Goal: Task Accomplishment & Management: Use online tool/utility

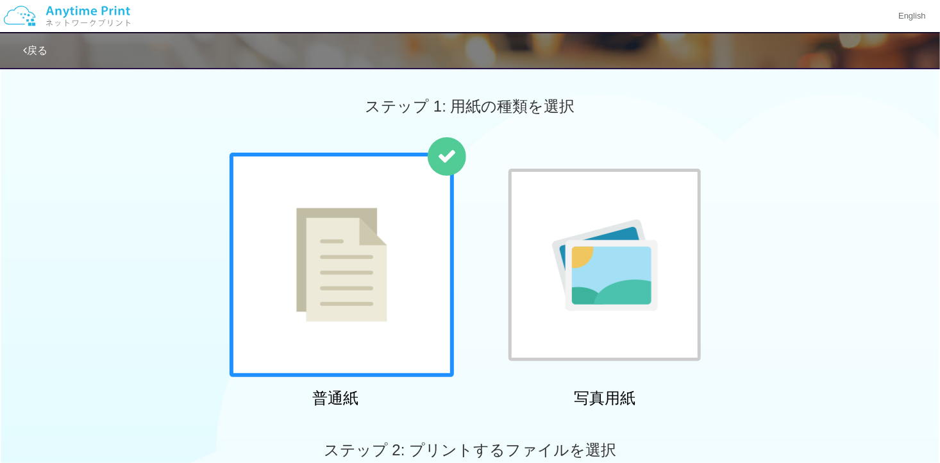
click at [576, 194] on div at bounding box center [604, 265] width 192 height 192
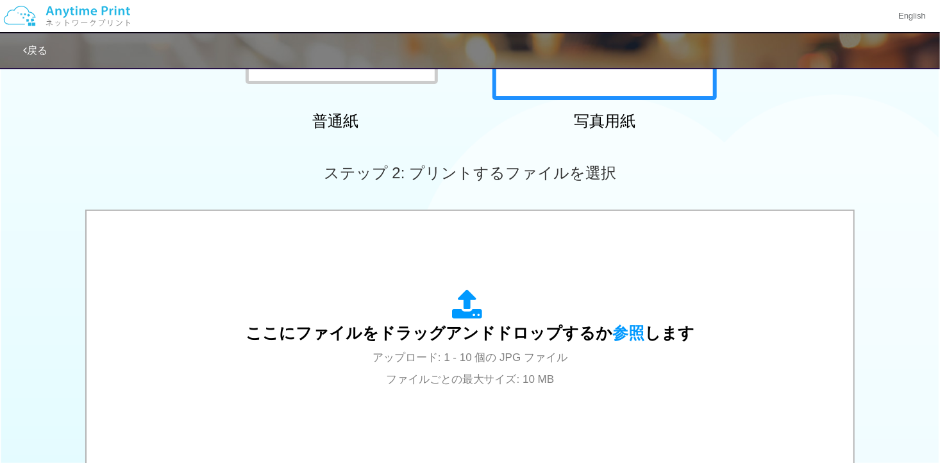
scroll to position [385, 0]
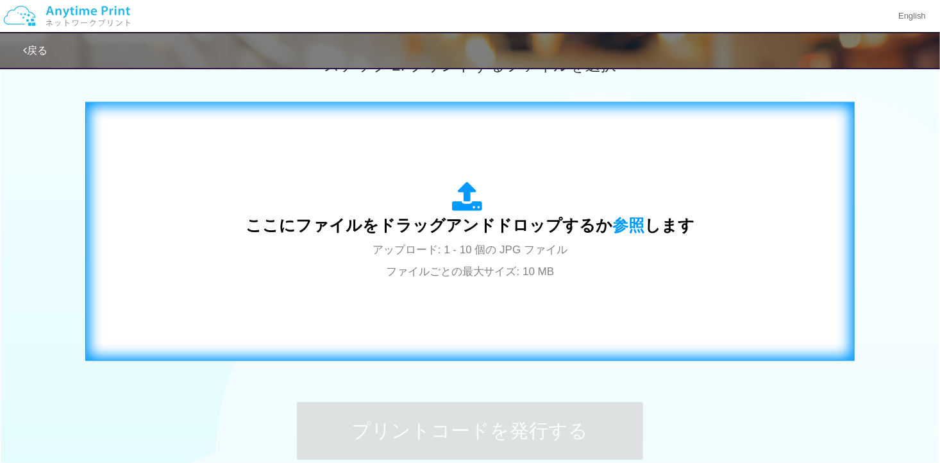
click at [522, 228] on span "ここにファイルをドラッグアンドドロップするか 参照 します" at bounding box center [470, 225] width 449 height 18
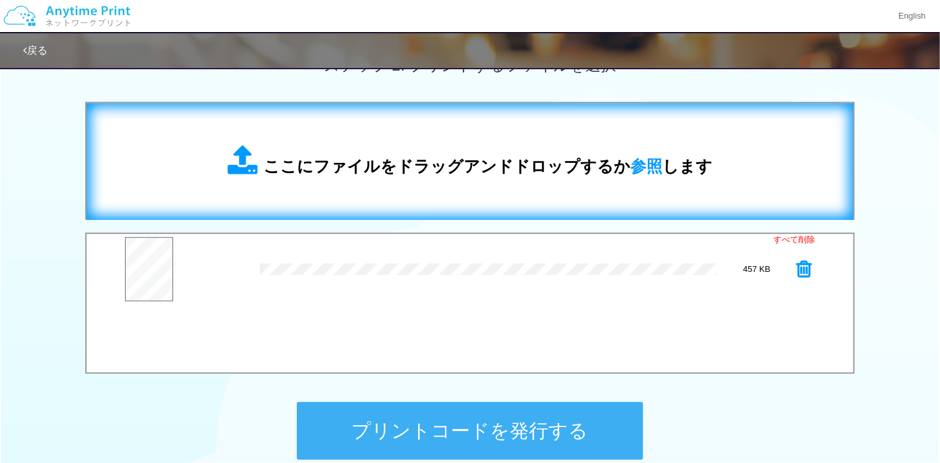
scroll to position [512, 0]
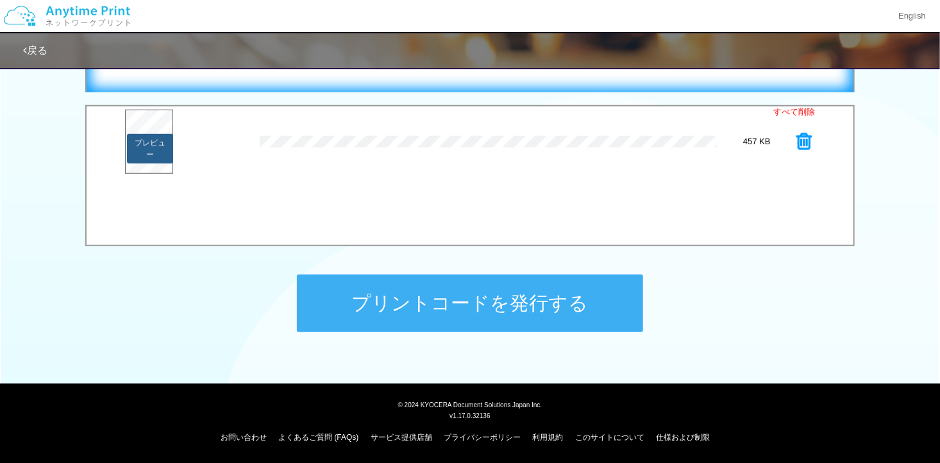
click at [144, 138] on button "プレビュー" at bounding box center [150, 148] width 47 height 29
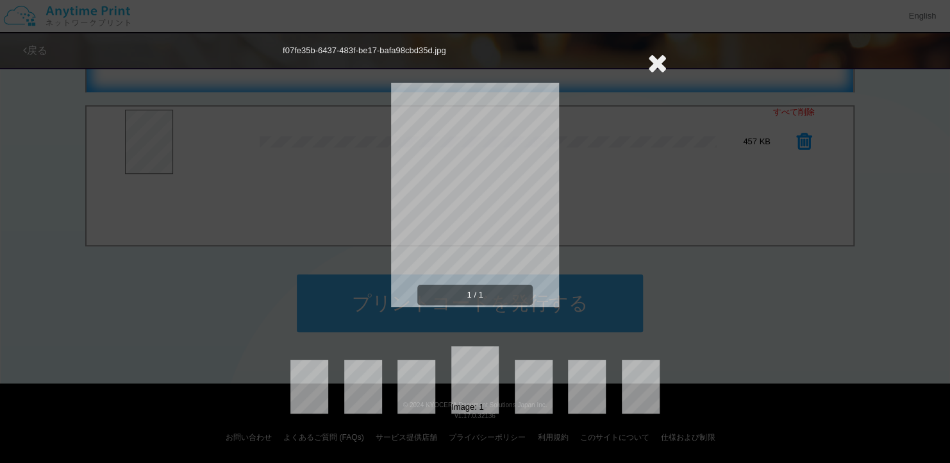
click at [663, 65] on icon at bounding box center [657, 63] width 20 height 26
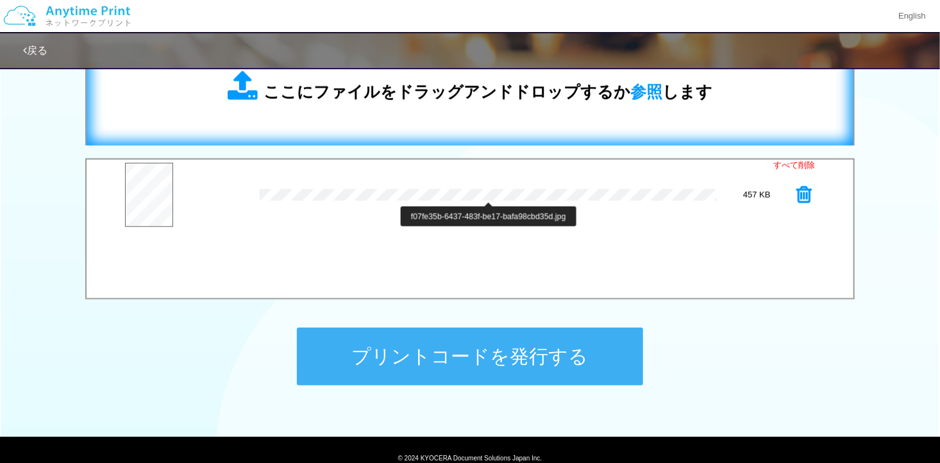
scroll to position [384, 0]
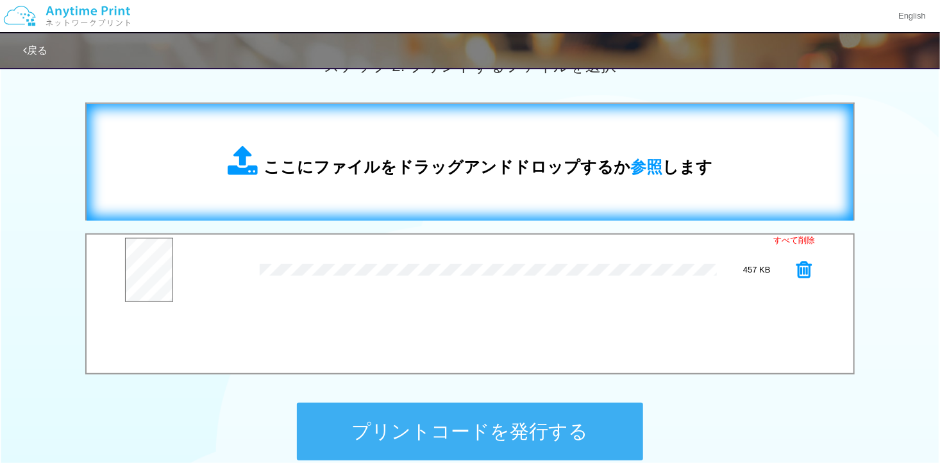
click at [459, 147] on div "ここにファイルをドラッグアンドドロップするか 参照 します" at bounding box center [470, 162] width 485 height 33
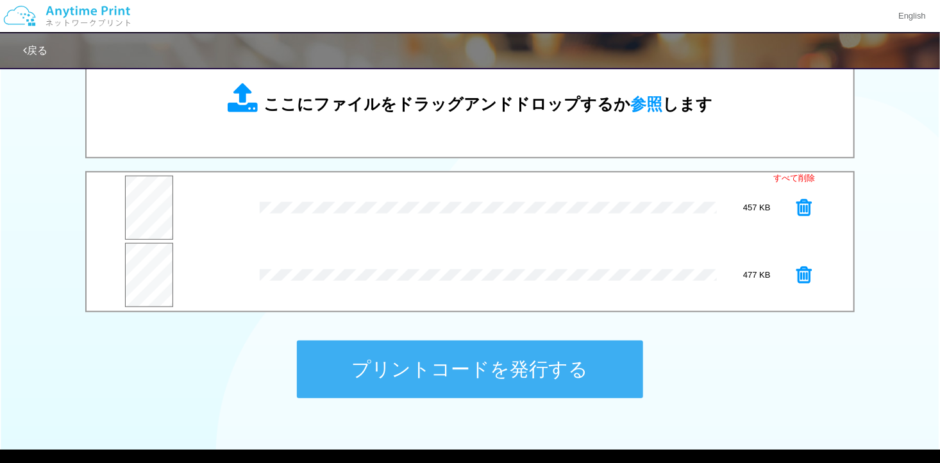
scroll to position [448, 0]
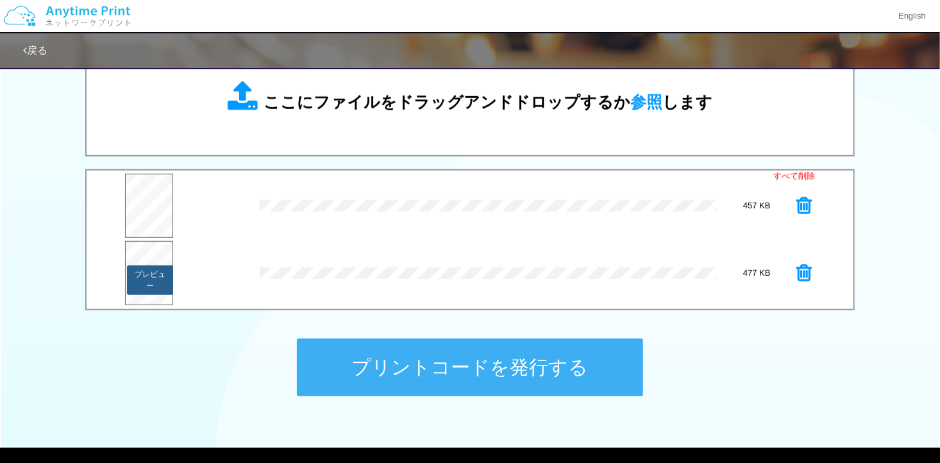
click at [153, 272] on button "プレビュー" at bounding box center [150, 279] width 47 height 29
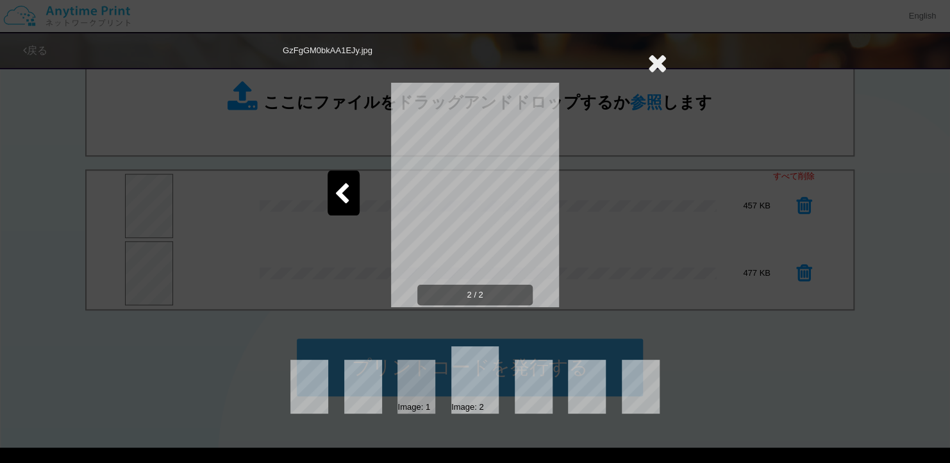
click at [340, 178] on div at bounding box center [344, 193] width 32 height 45
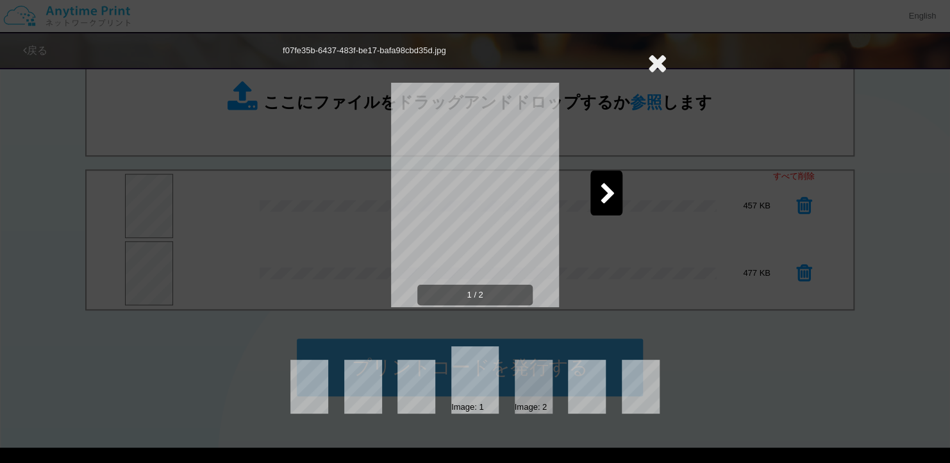
click at [662, 62] on icon at bounding box center [657, 63] width 20 height 26
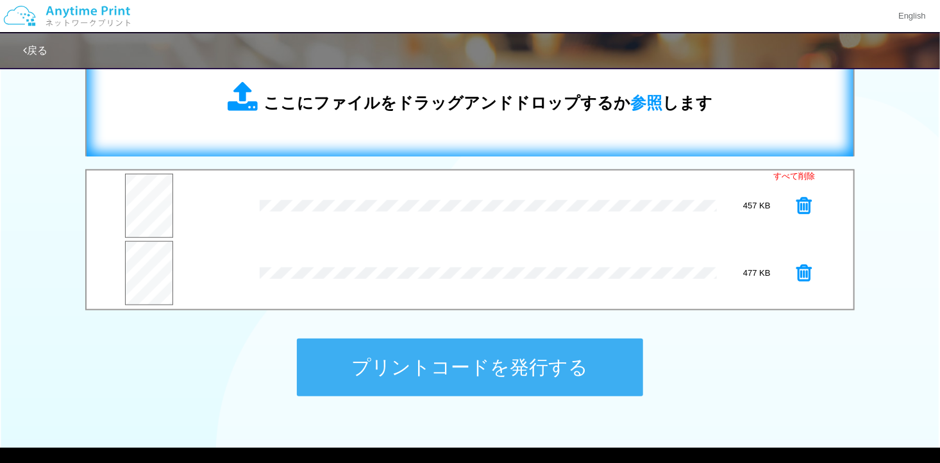
click at [466, 110] on span "ここにファイルをドラッグアンドドロップするか 参照 します" at bounding box center [487, 103] width 449 height 18
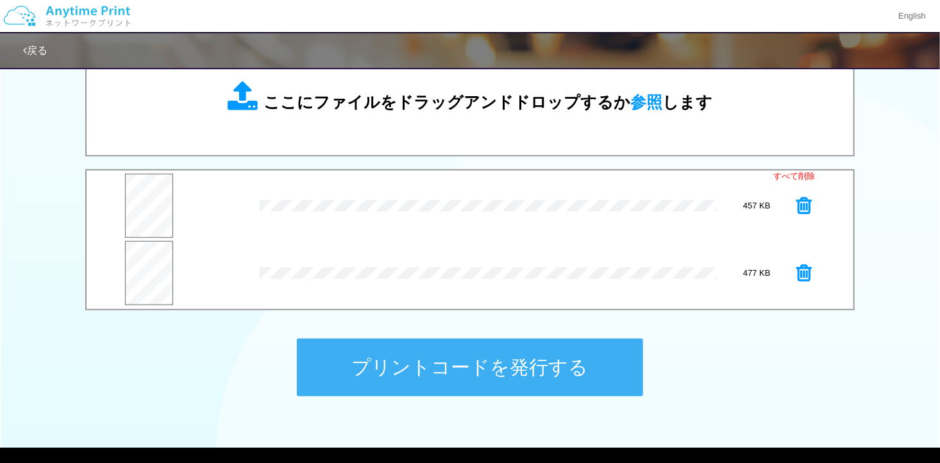
click at [790, 271] on div "477 KB" at bounding box center [756, 273] width 79 height 12
click at [805, 267] on icon at bounding box center [803, 272] width 15 height 19
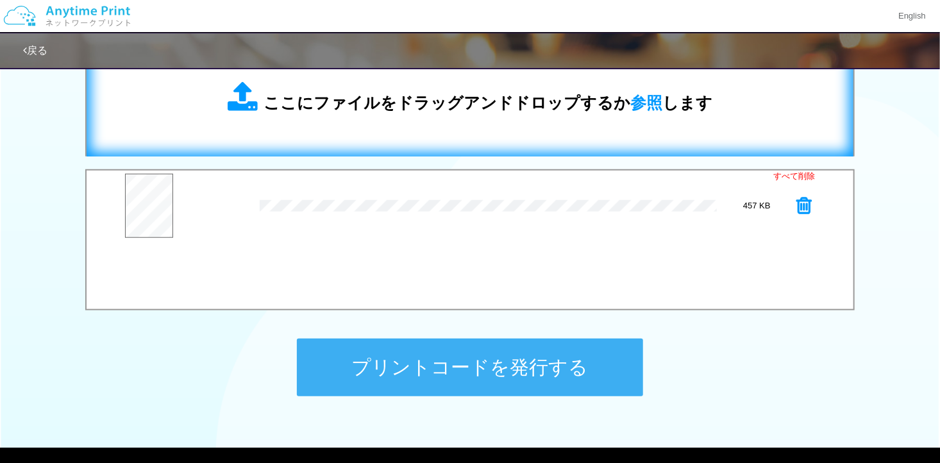
click at [472, 108] on span "ここにファイルをドラッグアンドドロップするか 参照 します" at bounding box center [487, 103] width 449 height 18
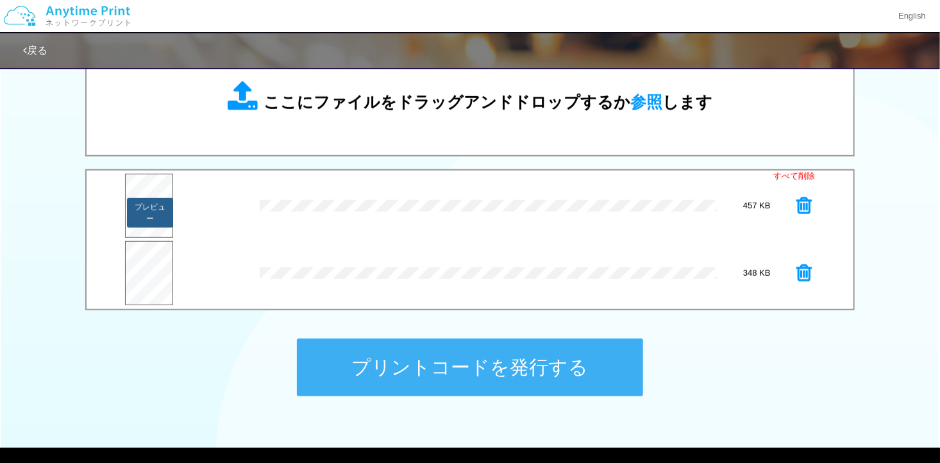
click at [160, 210] on button "プレビュー" at bounding box center [150, 212] width 47 height 29
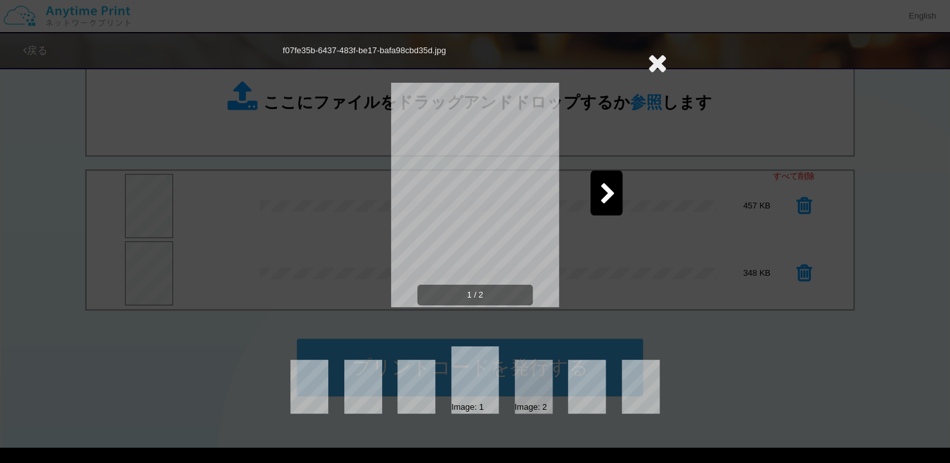
click at [602, 192] on icon at bounding box center [608, 194] width 16 height 22
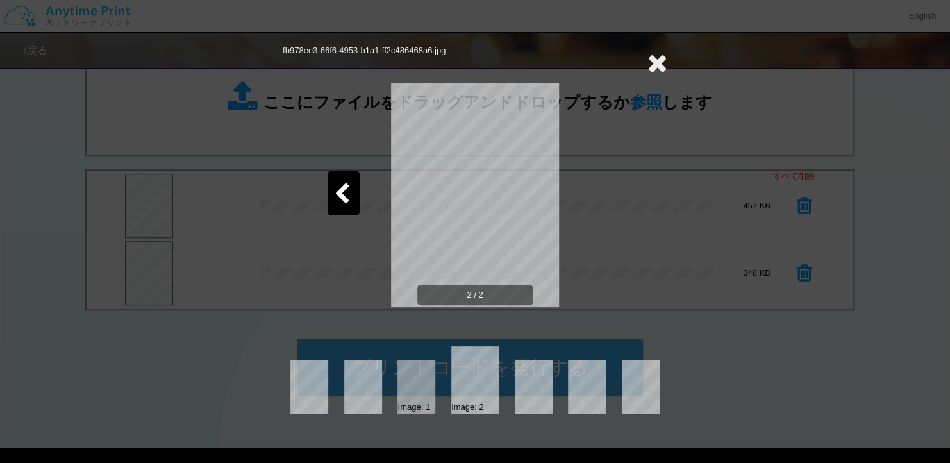
click at [653, 59] on icon at bounding box center [657, 63] width 20 height 26
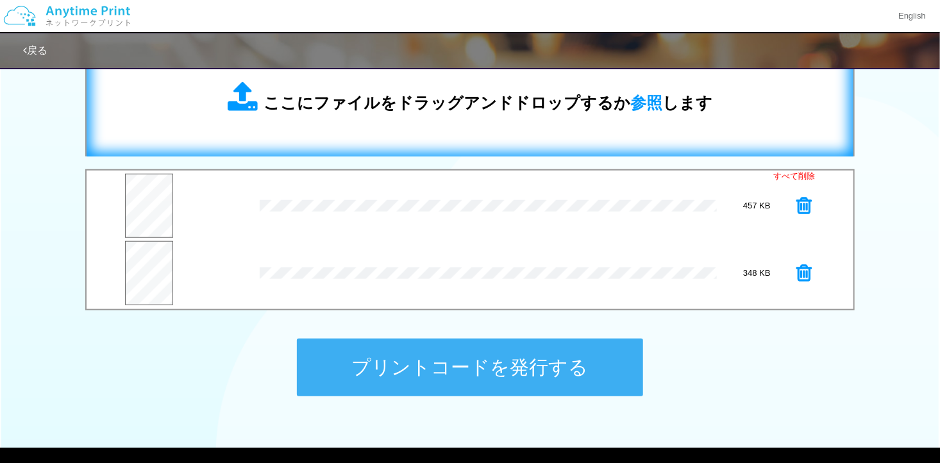
click at [456, 103] on span "ここにファイルをドラッグアンドドロップするか 参照 します" at bounding box center [487, 103] width 449 height 18
click at [379, 108] on span "ここにファイルをドラッグアンドドロップするか 参照 します" at bounding box center [487, 103] width 449 height 18
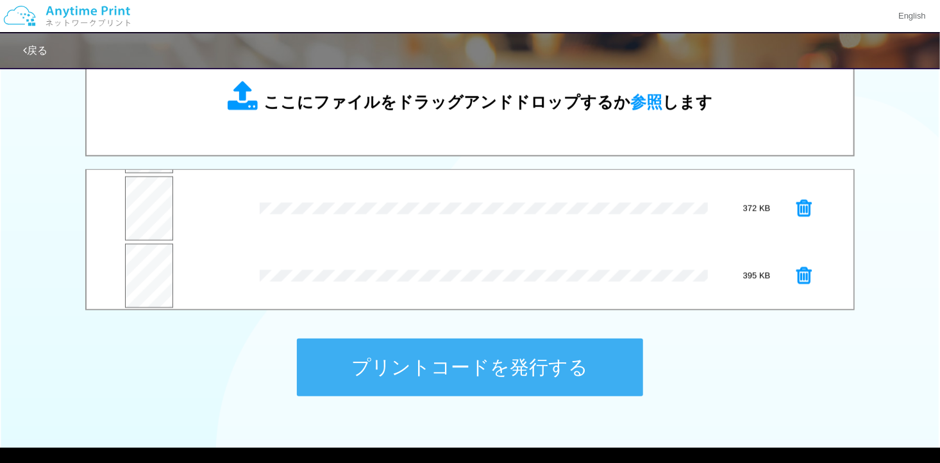
scroll to position [133, 0]
click at [147, 269] on button "プレビュー" at bounding box center [150, 281] width 47 height 29
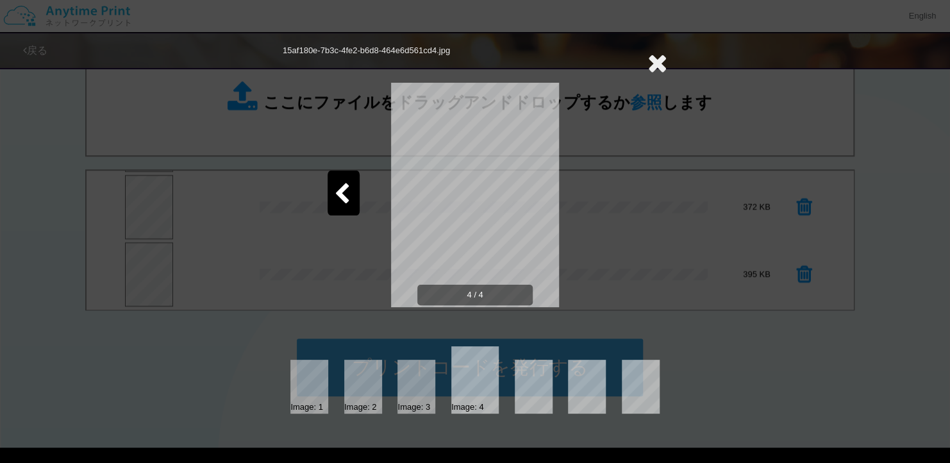
click at [343, 187] on icon at bounding box center [342, 194] width 16 height 22
click at [612, 185] on icon at bounding box center [608, 194] width 16 height 22
click at [652, 59] on icon at bounding box center [657, 63] width 20 height 26
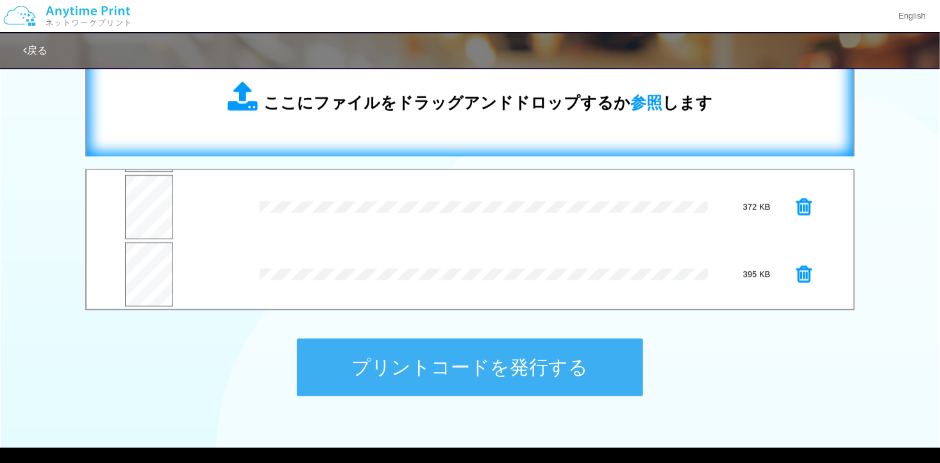
click at [441, 137] on div "ここにファイルをドラッグアンドドロップするか 参照 します" at bounding box center [469, 98] width 741 height 91
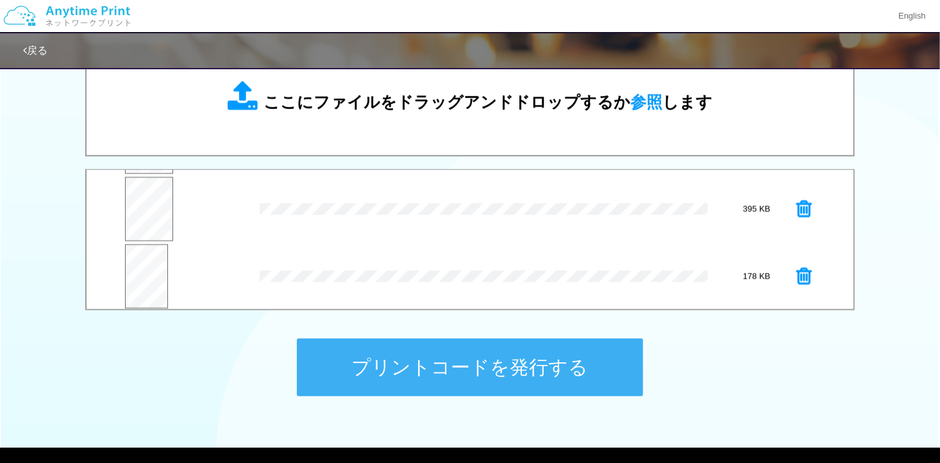
scroll to position [201, 0]
click at [796, 272] on icon at bounding box center [803, 274] width 15 height 19
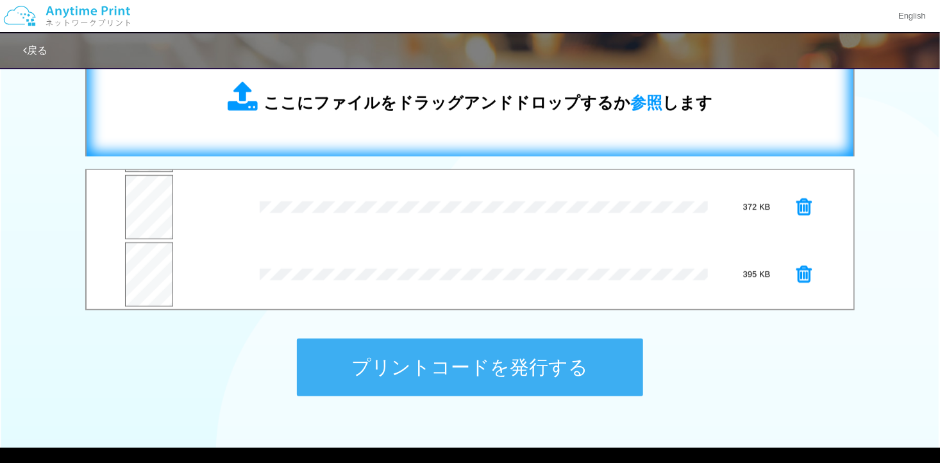
click at [495, 138] on div "ここにファイルをドラッグアンドドロップするか 参照 します" at bounding box center [469, 98] width 741 height 91
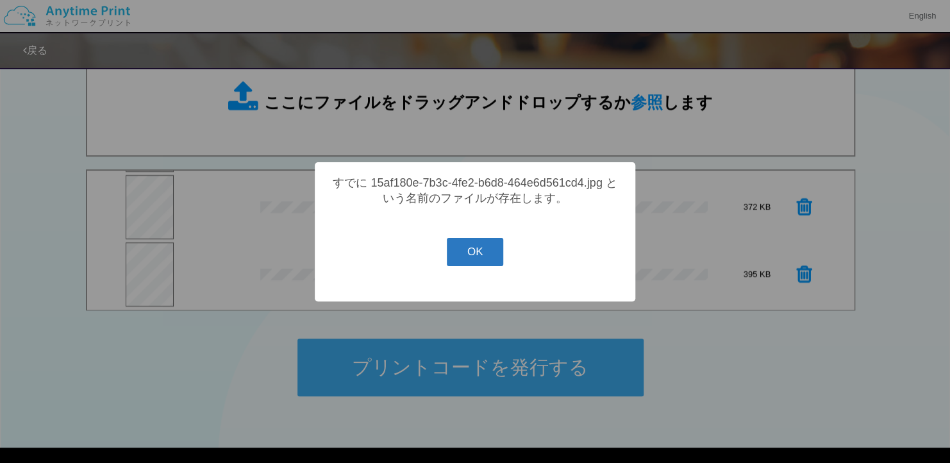
click at [472, 266] on button "OK" at bounding box center [475, 252] width 57 height 28
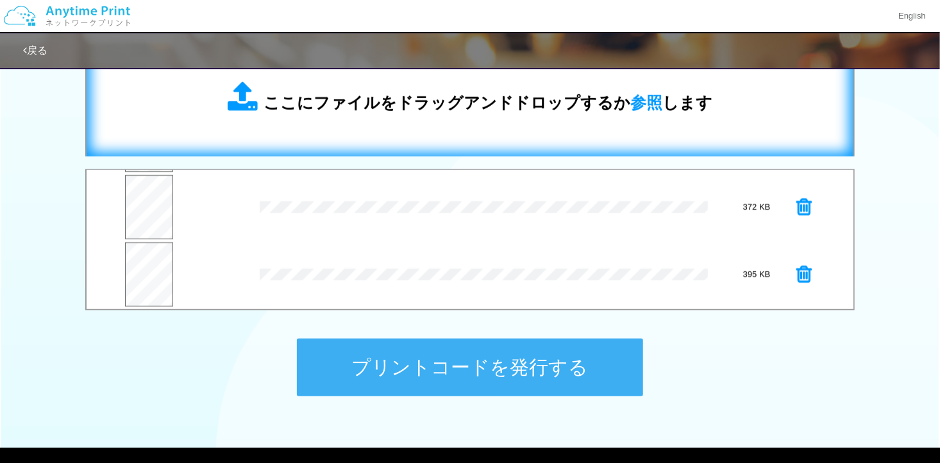
click at [471, 126] on div "ここにファイルをドラッグアンドドロップするか 参照 します" at bounding box center [469, 98] width 741 height 91
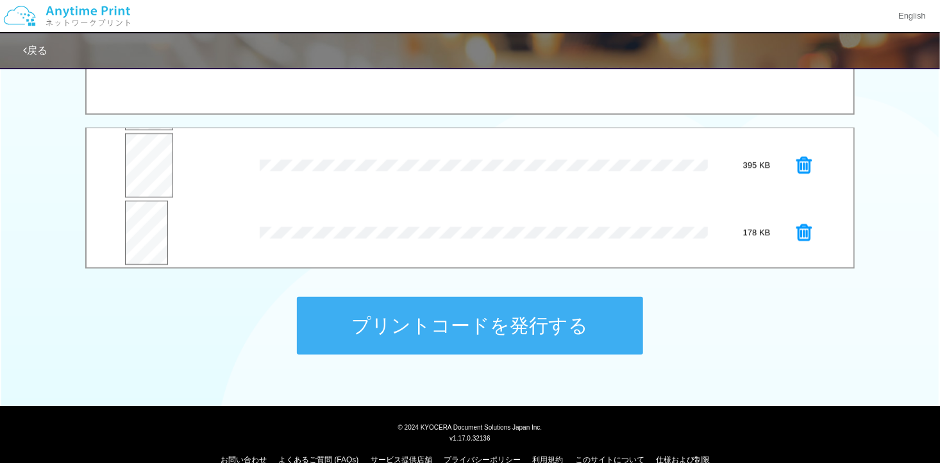
scroll to position [512, 0]
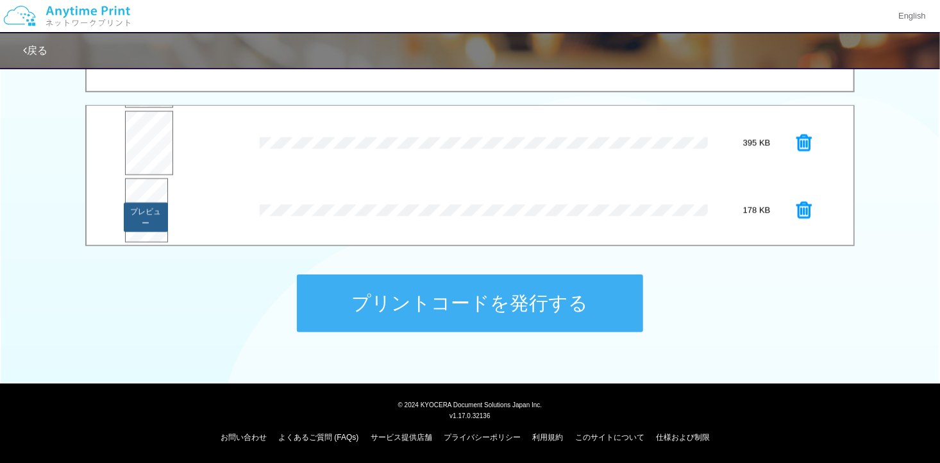
click at [146, 203] on button "プレビュー" at bounding box center [146, 217] width 44 height 29
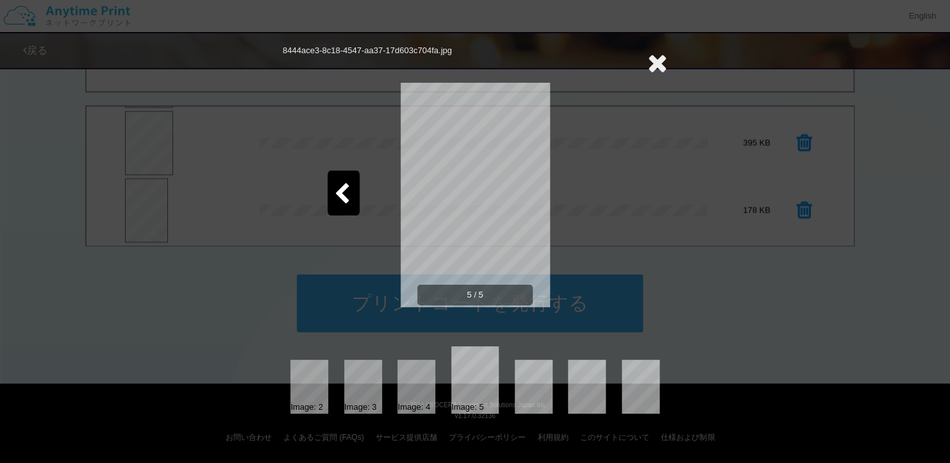
click at [344, 185] on icon at bounding box center [342, 194] width 16 height 22
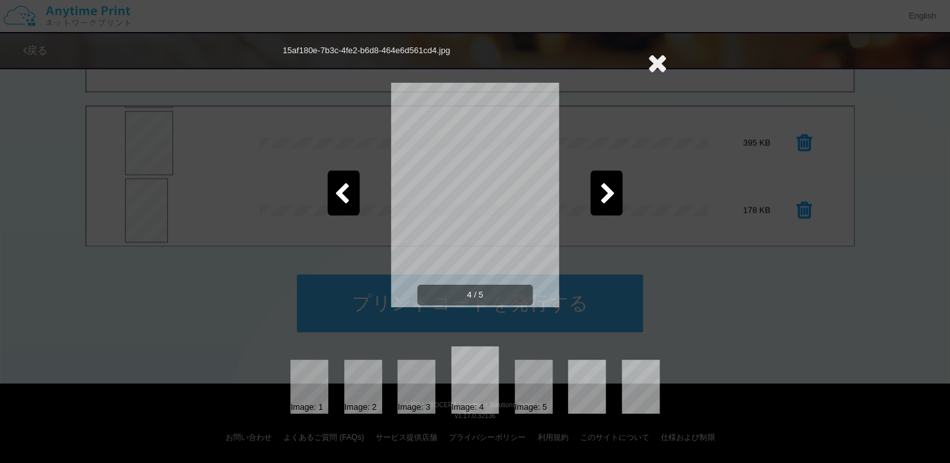
click at [608, 187] on icon at bounding box center [608, 194] width 16 height 22
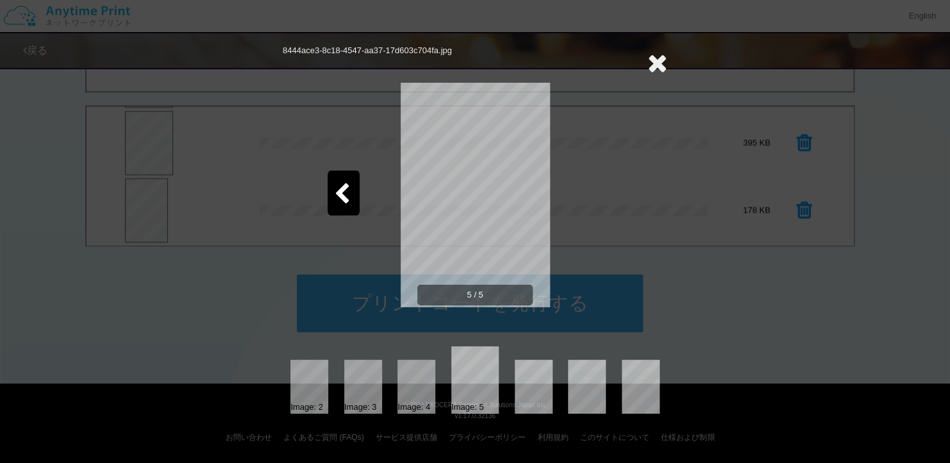
click at [653, 62] on icon at bounding box center [657, 63] width 20 height 26
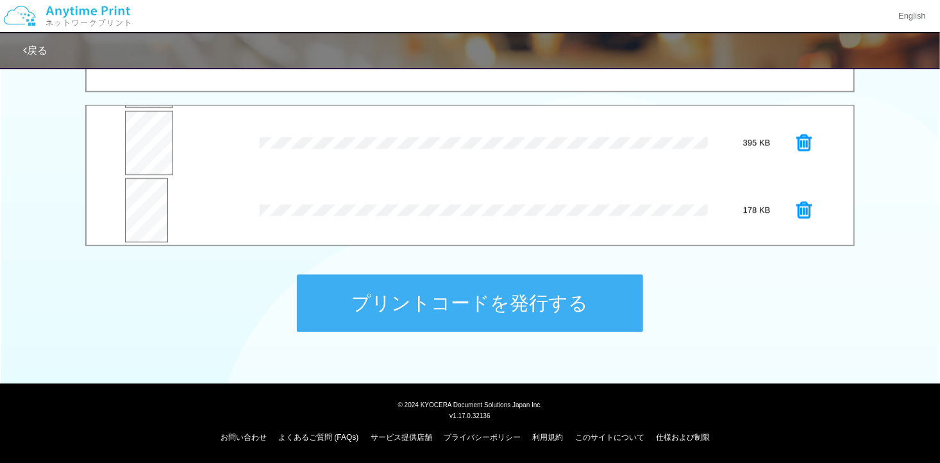
click at [783, 208] on div "178 KB" at bounding box center [756, 210] width 79 height 12
click at [796, 208] on icon at bounding box center [803, 210] width 15 height 19
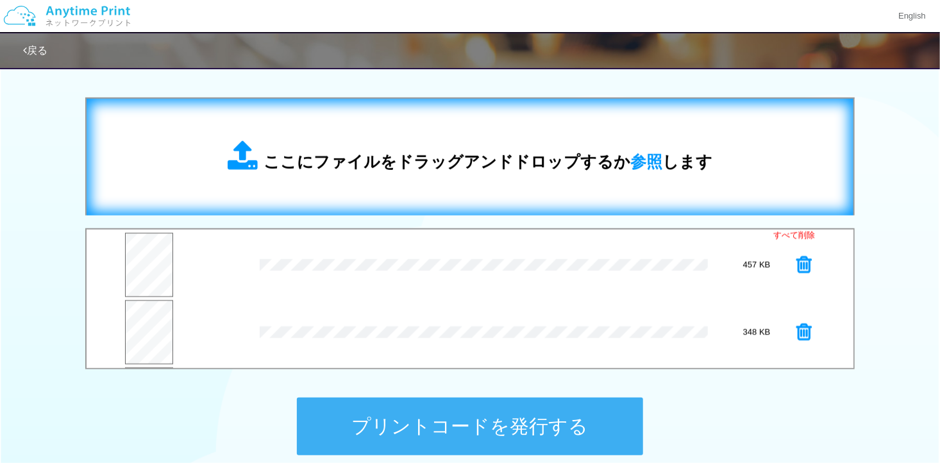
scroll to position [384, 0]
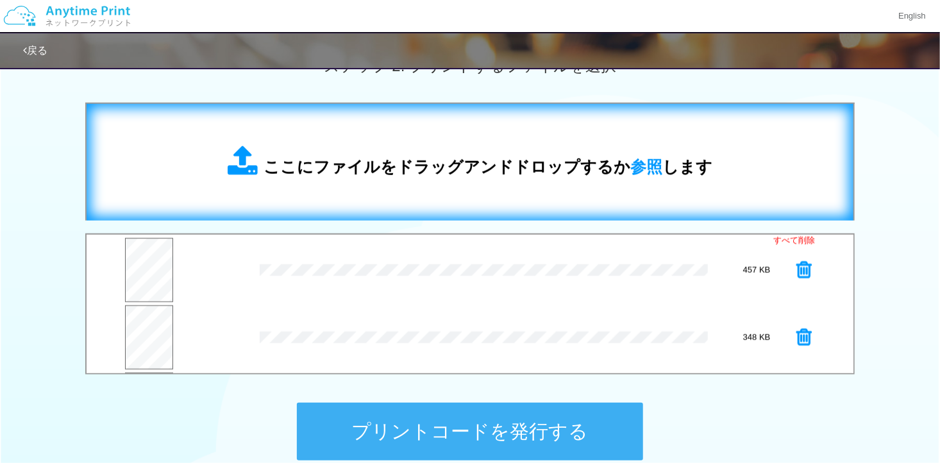
click at [440, 153] on div "ここにファイルをドラッグアンドドロップするか 参照 します" at bounding box center [470, 162] width 485 height 33
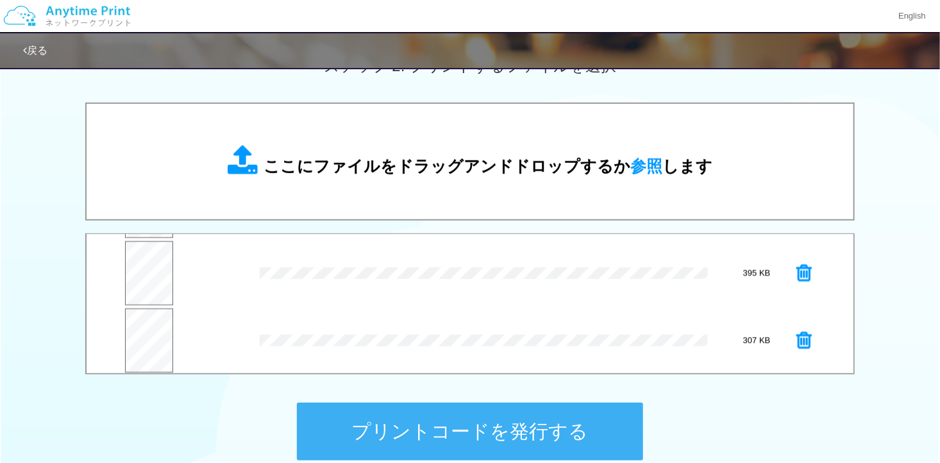
scroll to position [201, 0]
click at [136, 335] on button "プレビュー" at bounding box center [150, 345] width 47 height 29
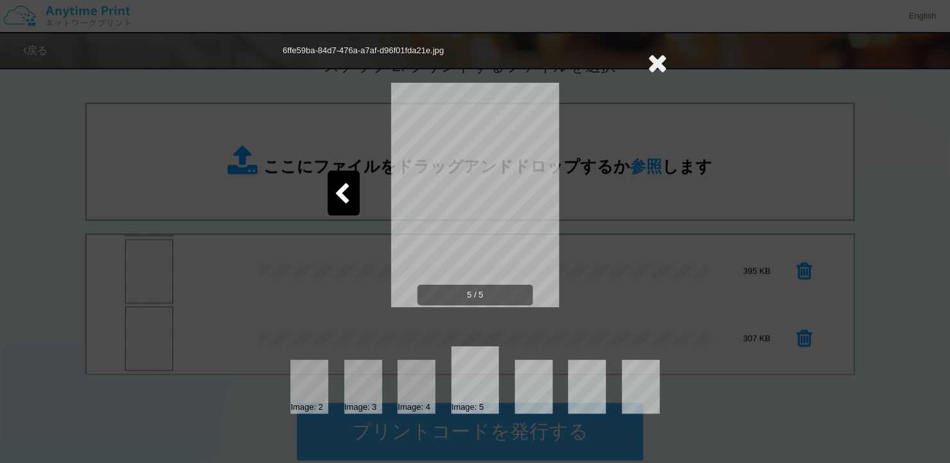
click at [342, 193] on icon at bounding box center [342, 194] width 16 height 22
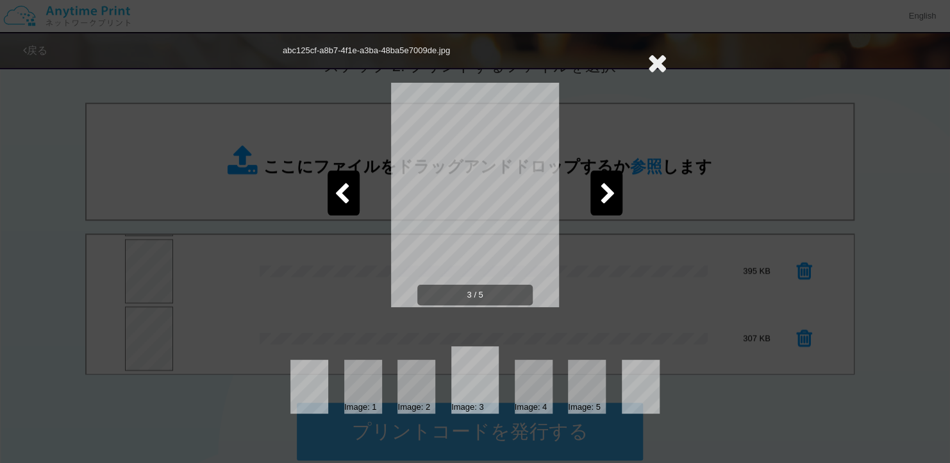
click at [595, 175] on div at bounding box center [606, 193] width 32 height 45
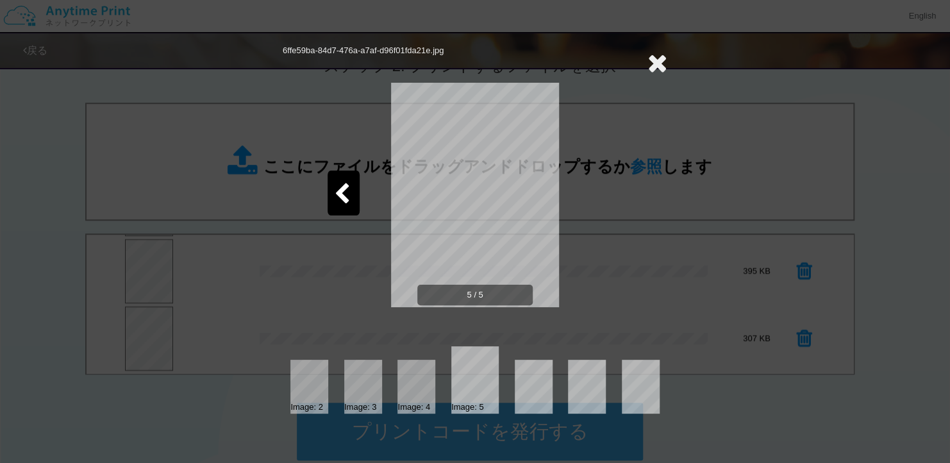
click at [654, 60] on icon at bounding box center [657, 63] width 20 height 26
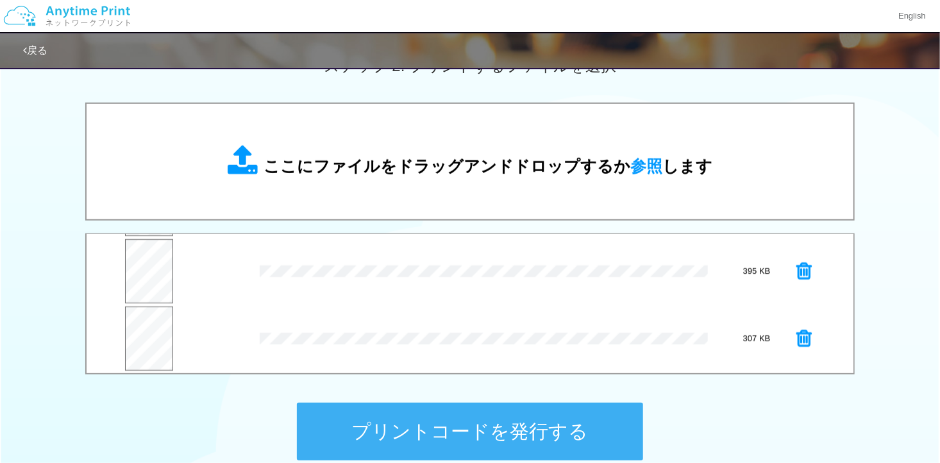
click at [796, 267] on icon at bounding box center [803, 271] width 15 height 19
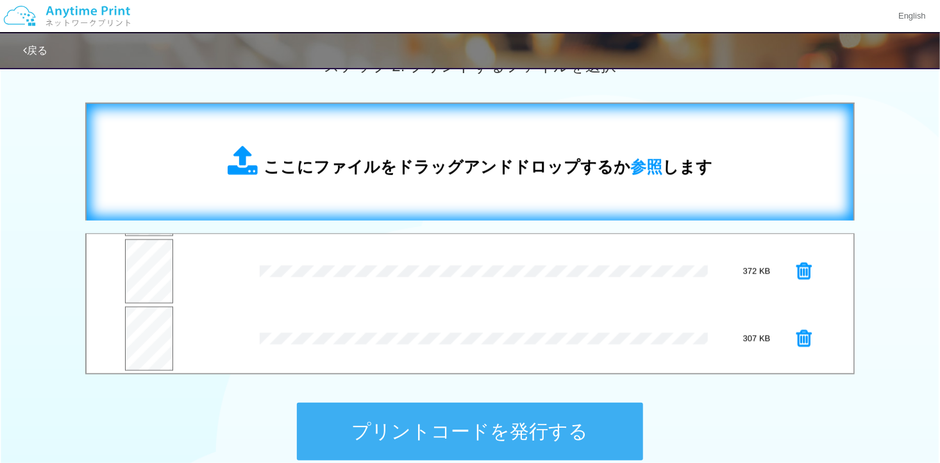
click at [359, 165] on span "ここにファイルをドラッグアンドドロップするか 参照 します" at bounding box center [487, 167] width 449 height 18
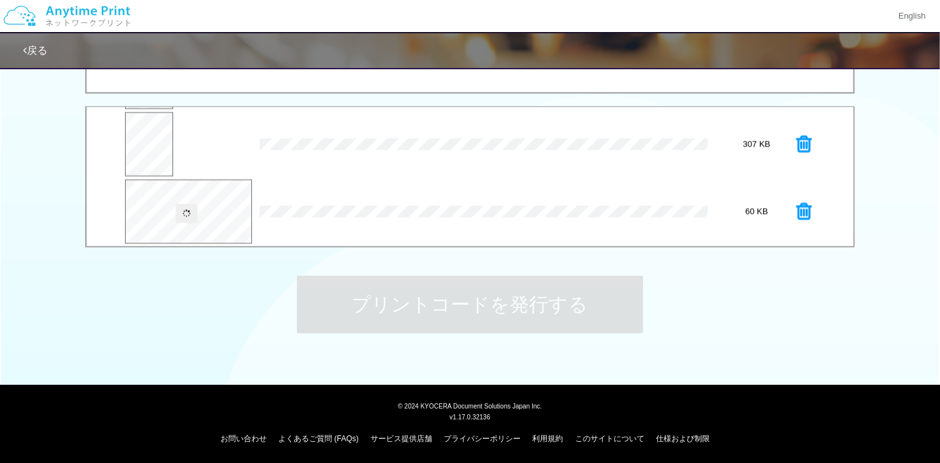
scroll to position [512, 0]
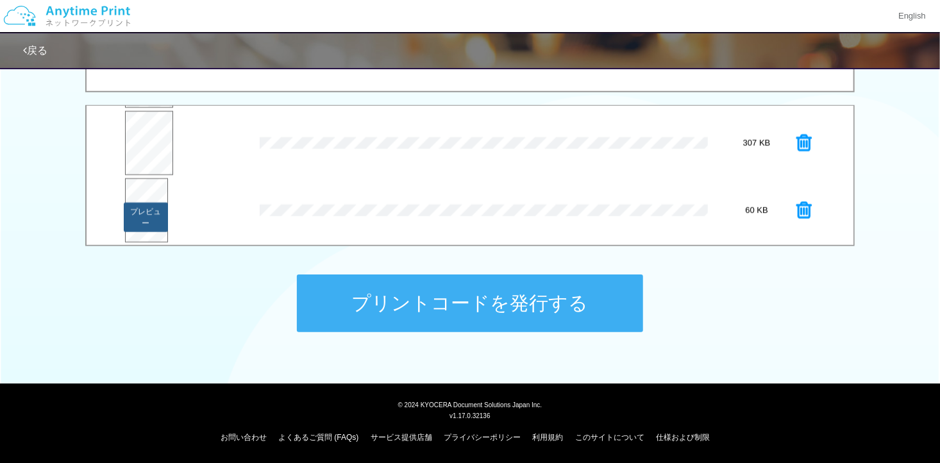
click at [149, 206] on button "プレビュー" at bounding box center [146, 217] width 44 height 29
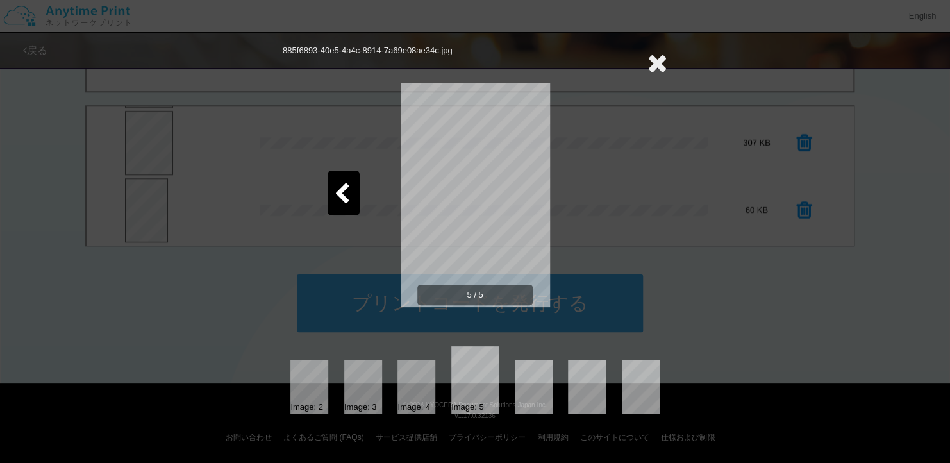
click at [666, 61] on icon at bounding box center [657, 63] width 20 height 26
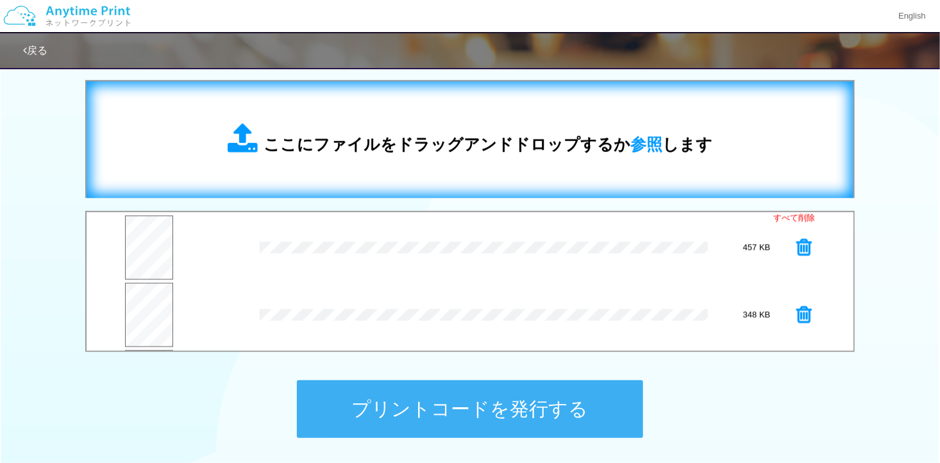
scroll to position [384, 0]
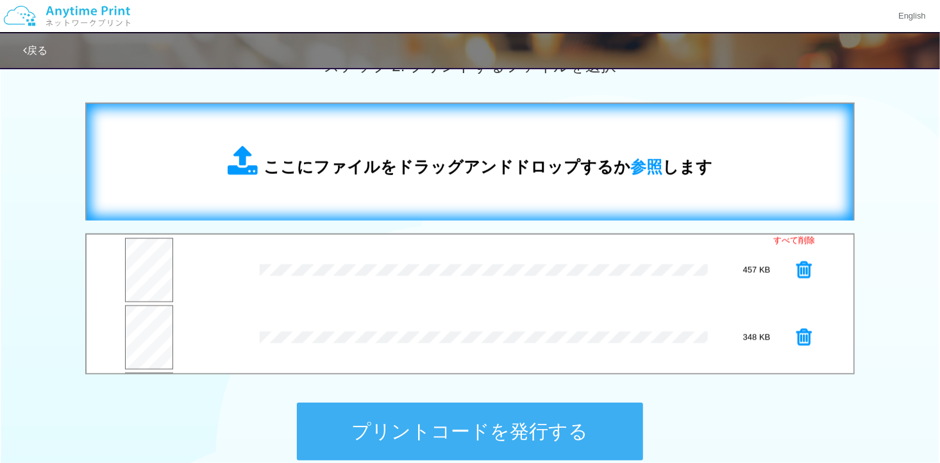
click at [412, 153] on div "ここにファイルをドラッグアンドドロップするか 参照 します" at bounding box center [470, 162] width 485 height 33
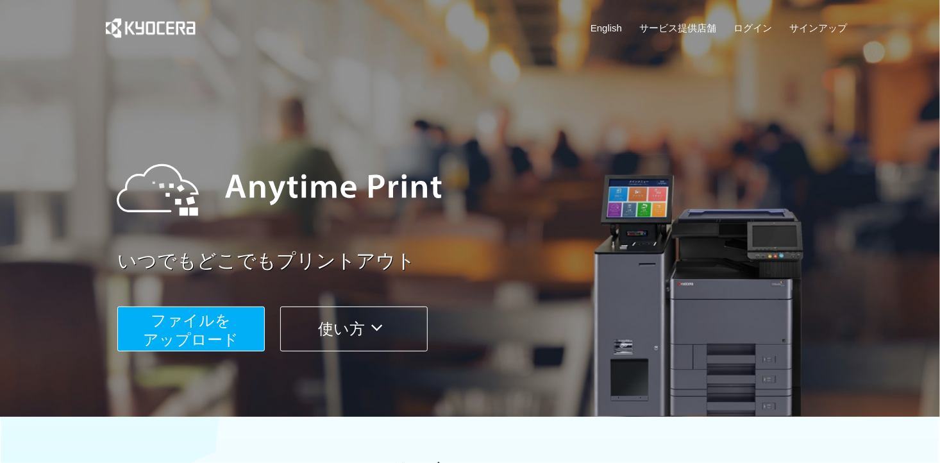
click at [183, 340] on span "ファイルを ​​アップロード" at bounding box center [192, 330] width 96 height 37
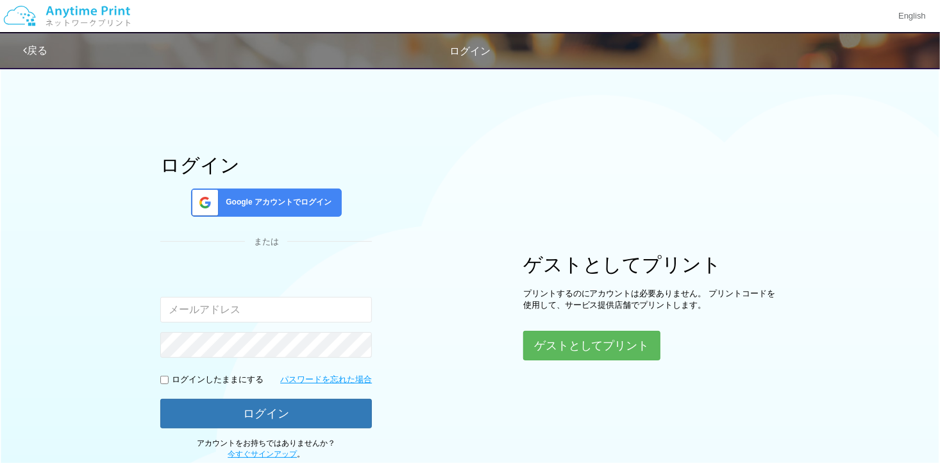
type input "[EMAIL_ADDRESS][DOMAIN_NAME]"
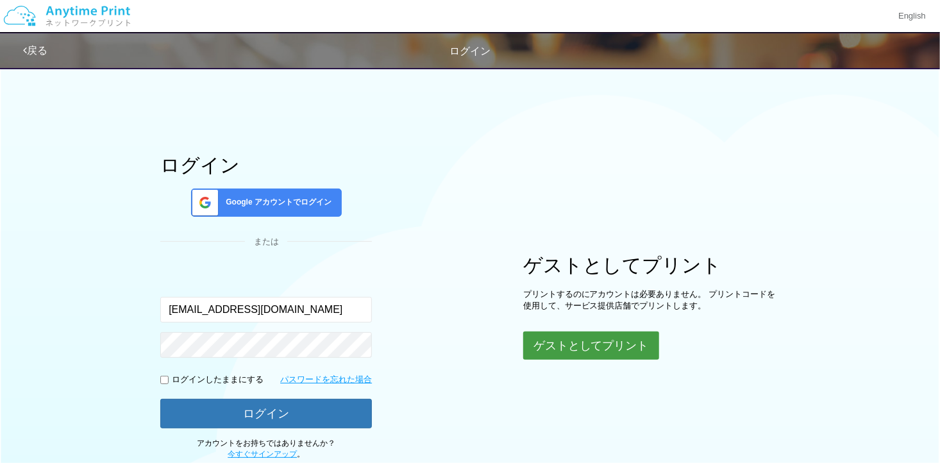
click at [551, 334] on button "ゲストとしてプリント" at bounding box center [591, 345] width 136 height 28
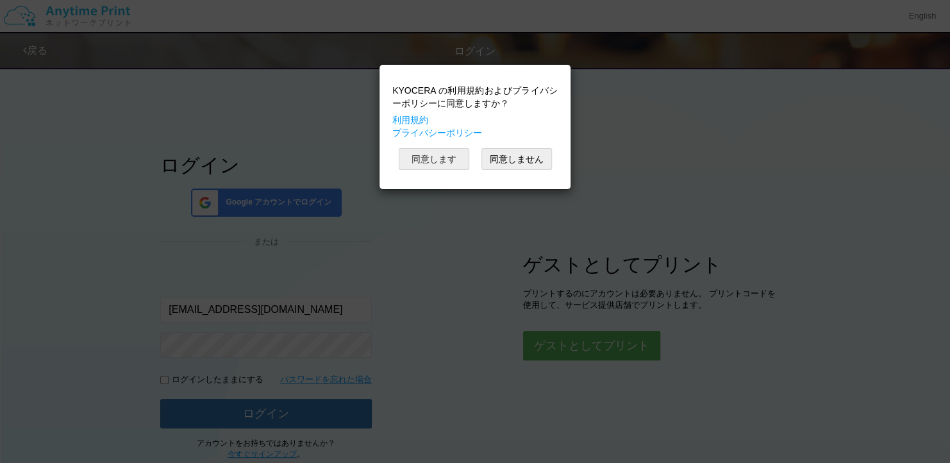
click at [438, 151] on button "同意します" at bounding box center [434, 159] width 71 height 22
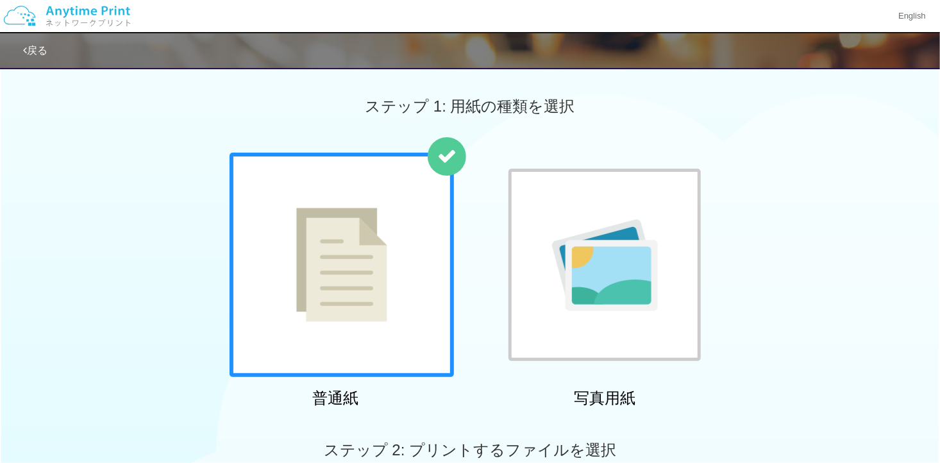
click at [621, 260] on img at bounding box center [605, 265] width 106 height 92
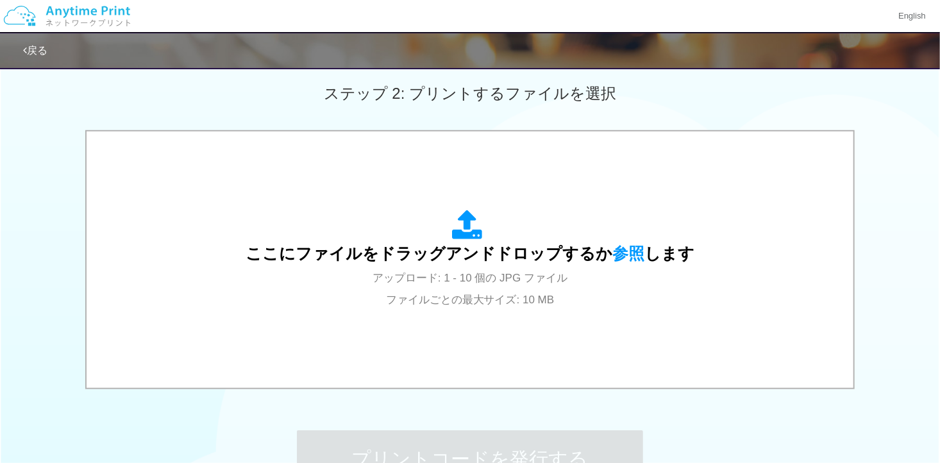
scroll to position [449, 0]
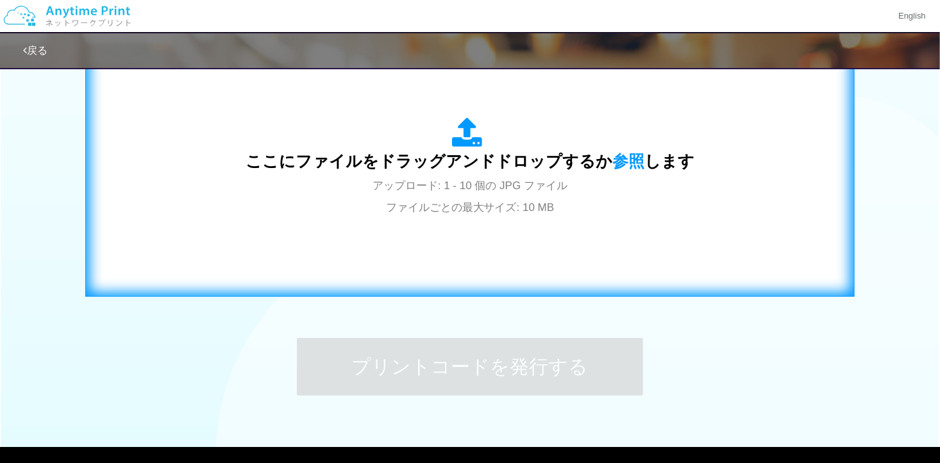
click at [575, 201] on div "ここにファイルをドラッグアンドドロップするか 参照 します アップロード: 1 - 10 個の JPG ファイル ファイルごとの最大サイズ: 10 MB" at bounding box center [470, 167] width 449 height 100
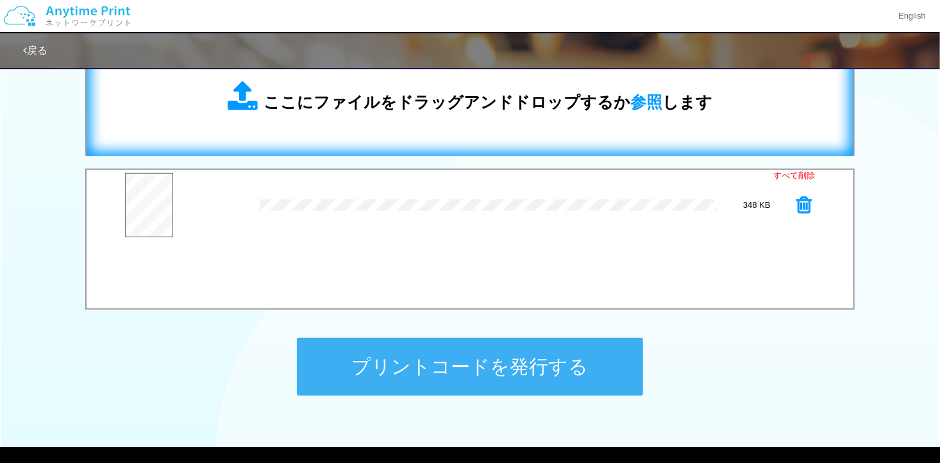
click at [351, 101] on span "ここにファイルをドラッグアンドドロップするか 参照 します" at bounding box center [487, 102] width 449 height 18
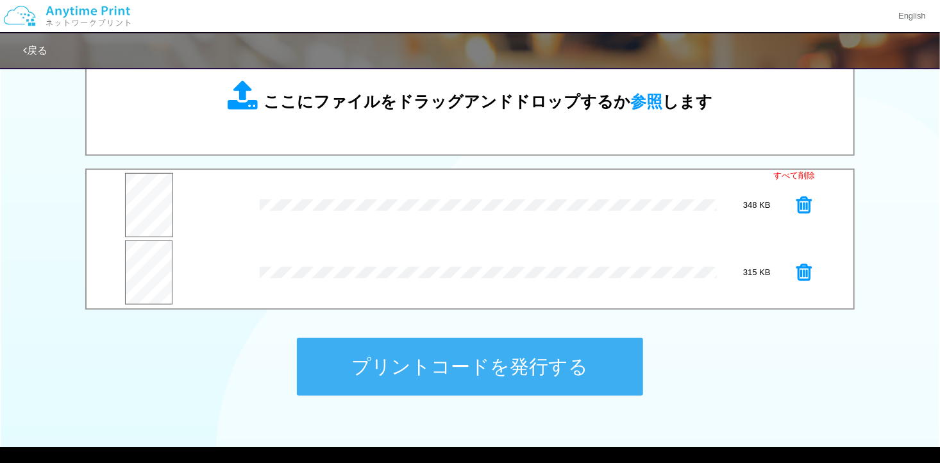
click at [800, 270] on icon at bounding box center [803, 272] width 15 height 19
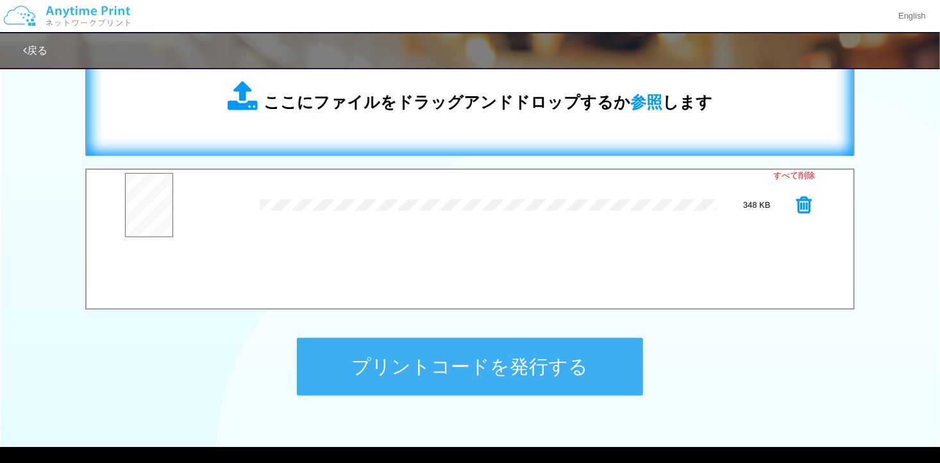
click at [480, 121] on div "ここにファイルをドラッグアンドドロップするか 参照 します" at bounding box center [469, 97] width 741 height 91
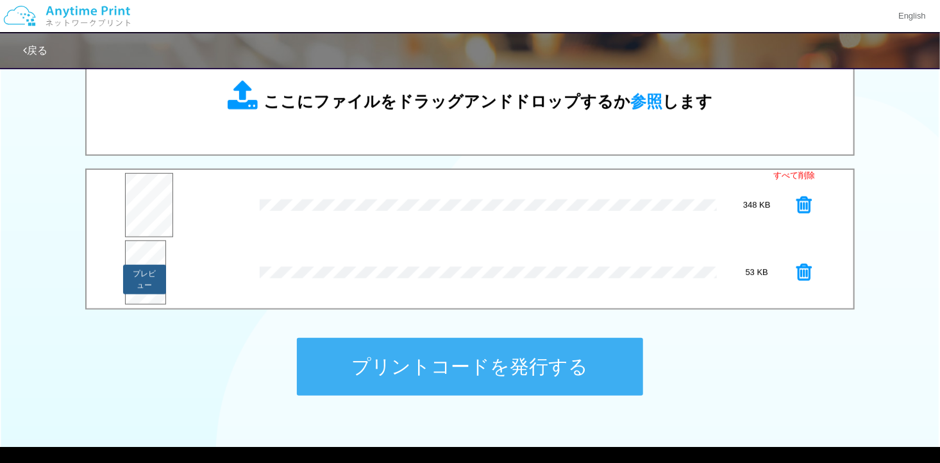
click at [135, 285] on button "プレビュー" at bounding box center [144, 279] width 43 height 29
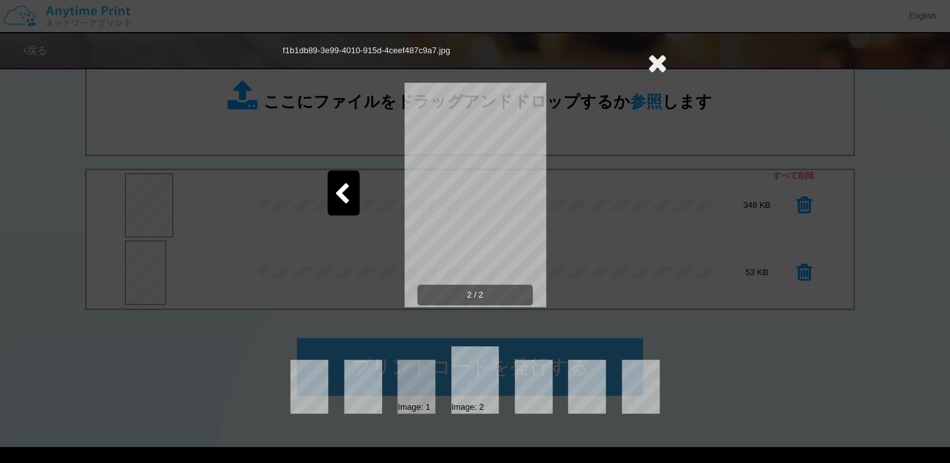
click at [650, 60] on icon at bounding box center [657, 63] width 20 height 26
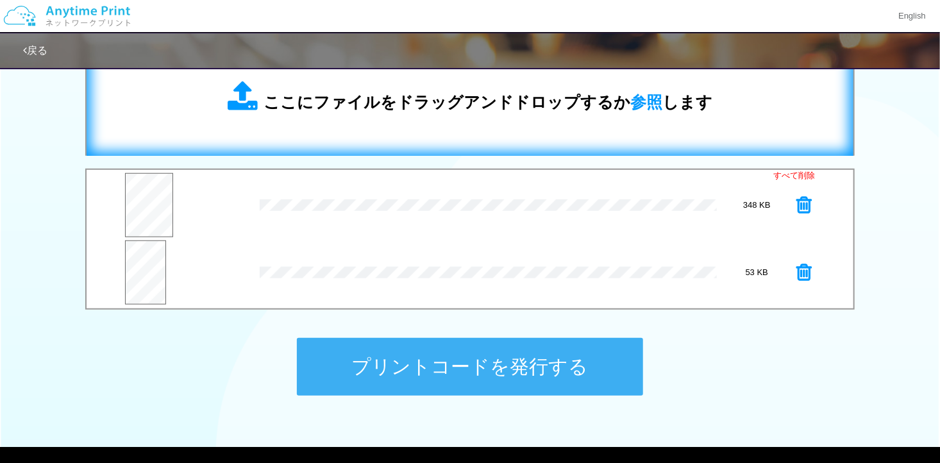
click at [399, 140] on div "ここにファイルをドラッグアンドドロップするか 参照 します" at bounding box center [469, 97] width 741 height 91
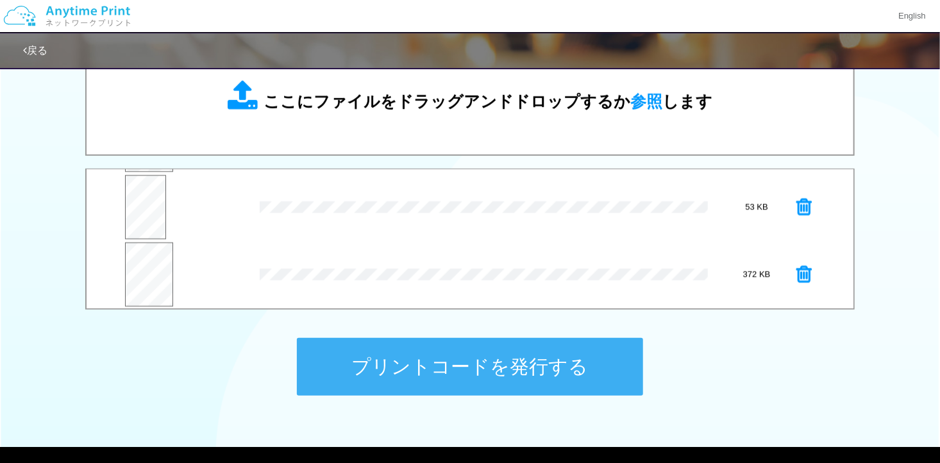
scroll to position [67, 0]
click at [140, 272] on button "プレビュー" at bounding box center [150, 279] width 47 height 29
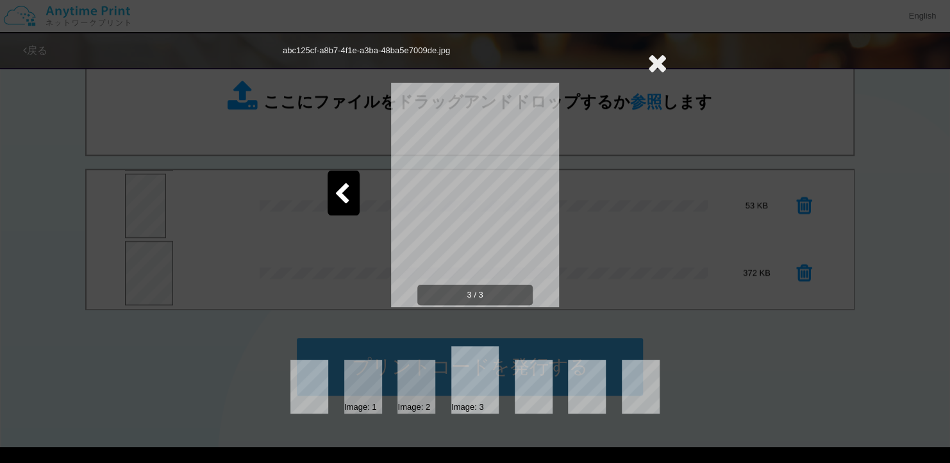
click at [661, 66] on icon at bounding box center [657, 63] width 20 height 26
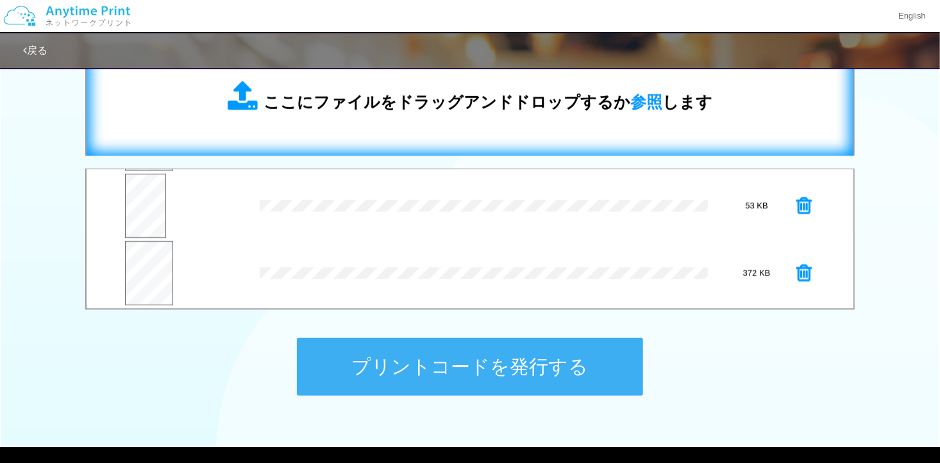
click at [576, 103] on span "ここにファイルをドラッグアンドドロップするか 参照 します" at bounding box center [487, 102] width 449 height 18
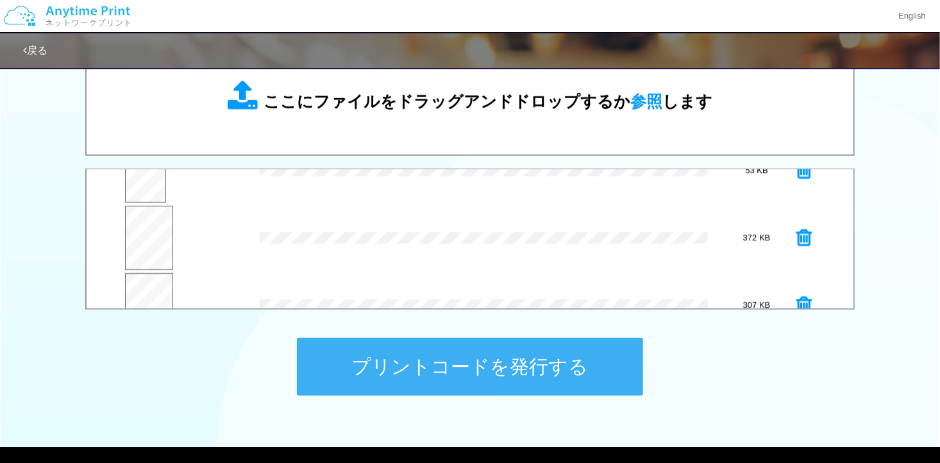
scroll to position [133, 0]
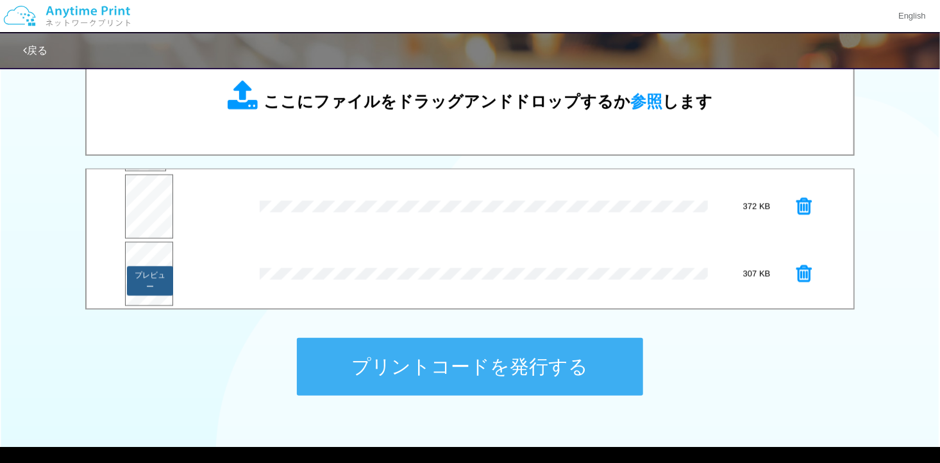
click at [154, 271] on button "プレビュー" at bounding box center [150, 280] width 47 height 29
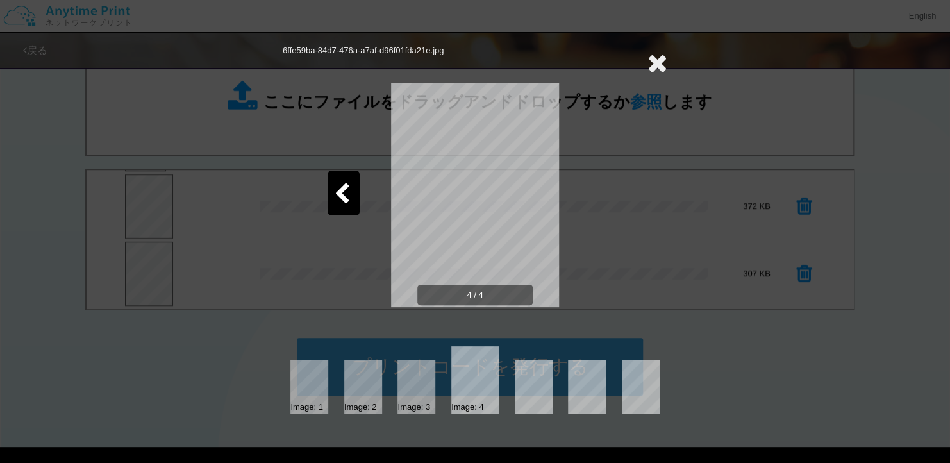
click at [344, 181] on div at bounding box center [344, 193] width 32 height 45
click at [662, 60] on icon at bounding box center [657, 63] width 20 height 26
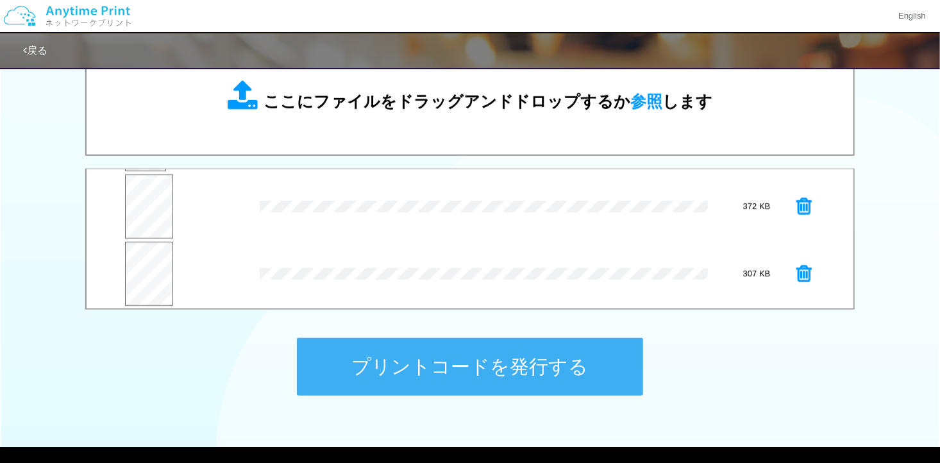
click at [796, 197] on icon at bounding box center [803, 206] width 15 height 19
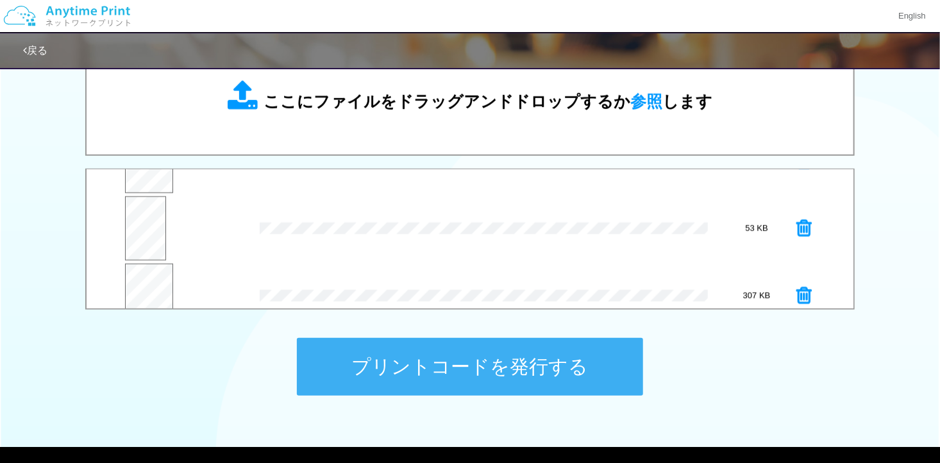
scroll to position [67, 0]
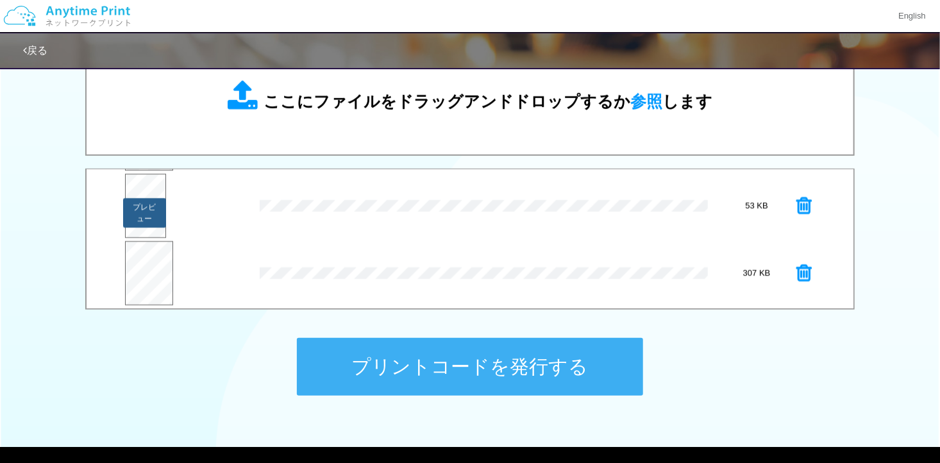
click at [141, 199] on button "プレビュー" at bounding box center [144, 212] width 43 height 29
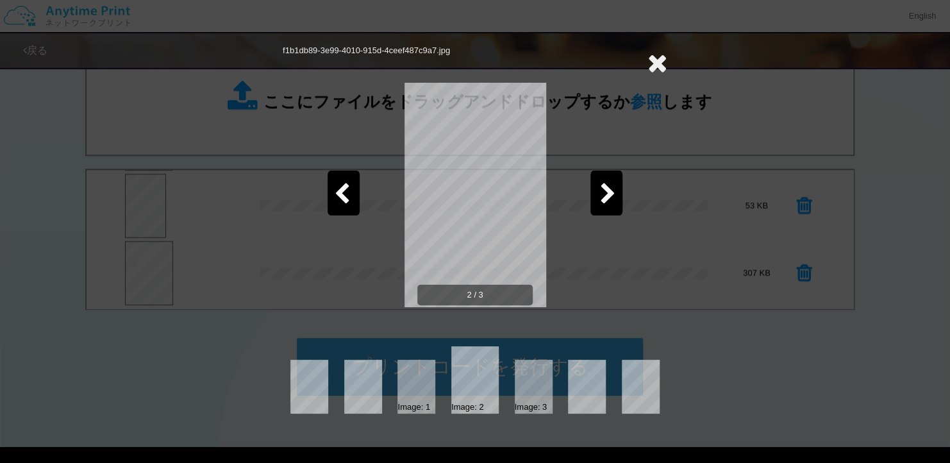
click at [343, 194] on icon at bounding box center [342, 194] width 16 height 22
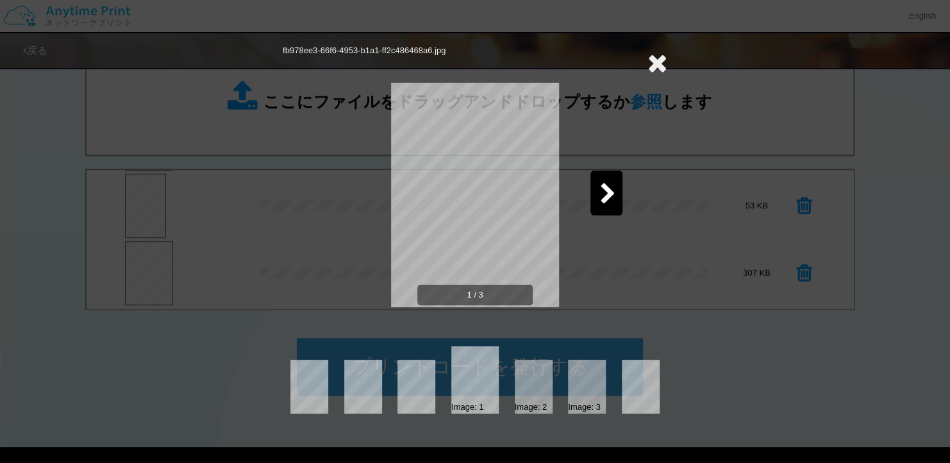
click at [604, 187] on icon at bounding box center [608, 194] width 16 height 22
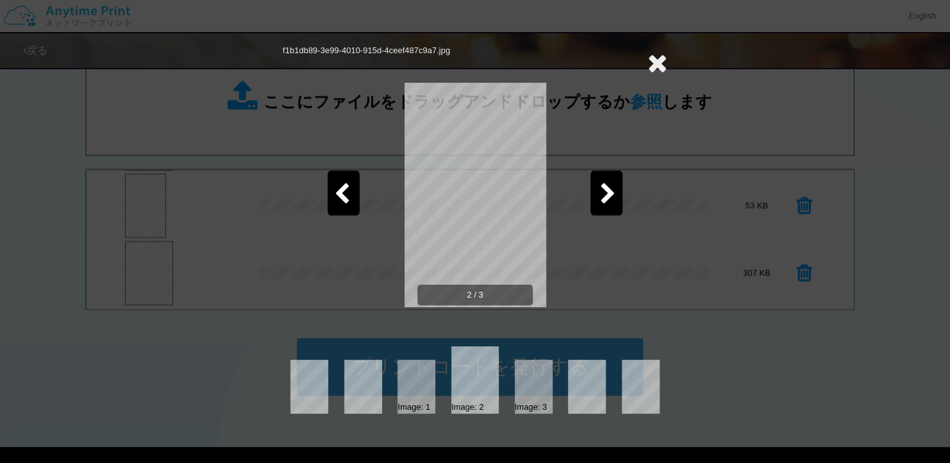
click at [604, 187] on icon at bounding box center [608, 194] width 16 height 22
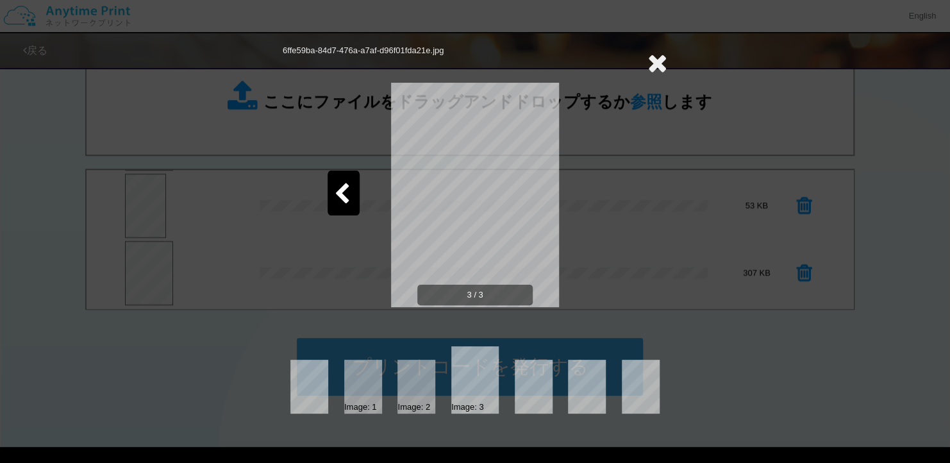
click at [651, 60] on icon at bounding box center [657, 63] width 20 height 26
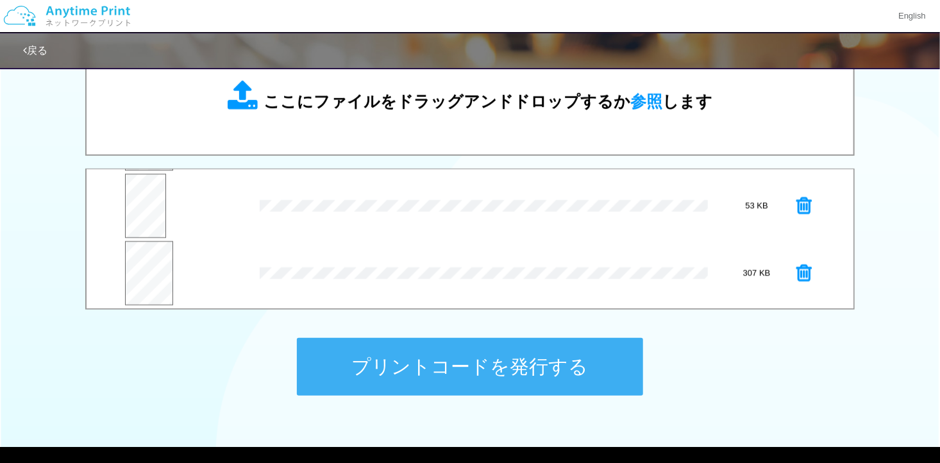
click at [469, 357] on button "プリントコードを発行する" at bounding box center [470, 367] width 346 height 58
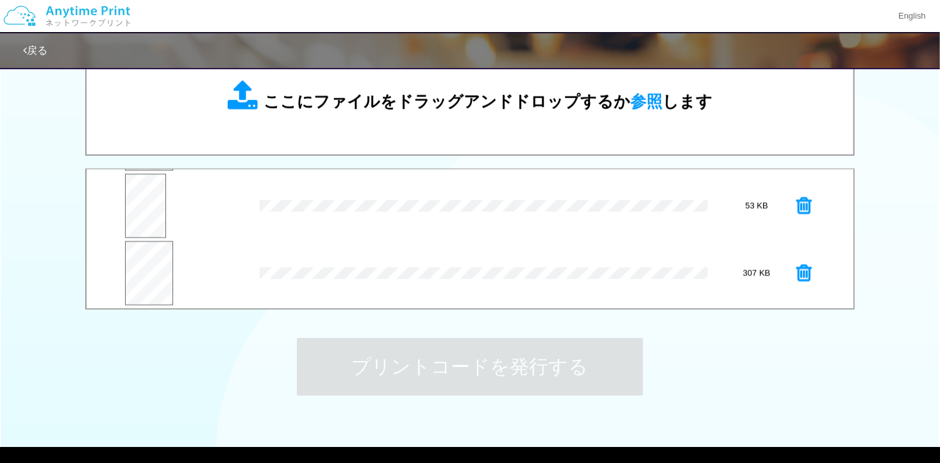
scroll to position [0, 0]
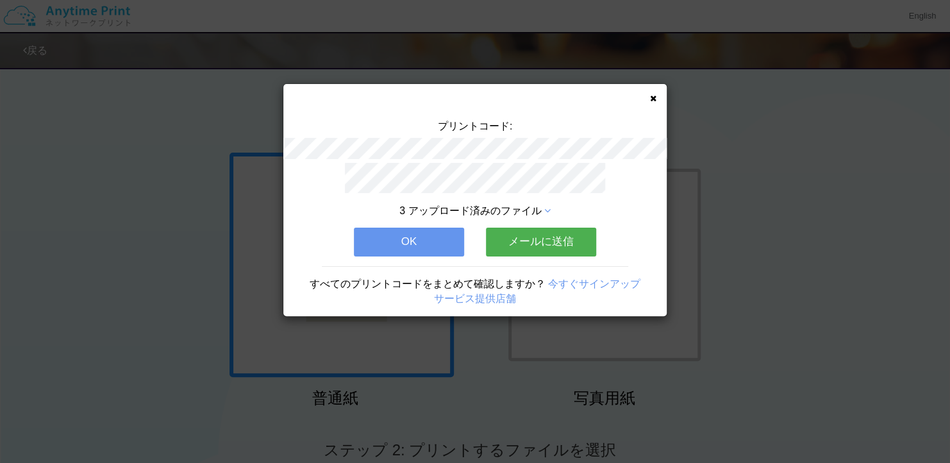
click at [438, 229] on button "OK" at bounding box center [409, 242] width 110 height 28
